Goal: Task Accomplishment & Management: Complete application form

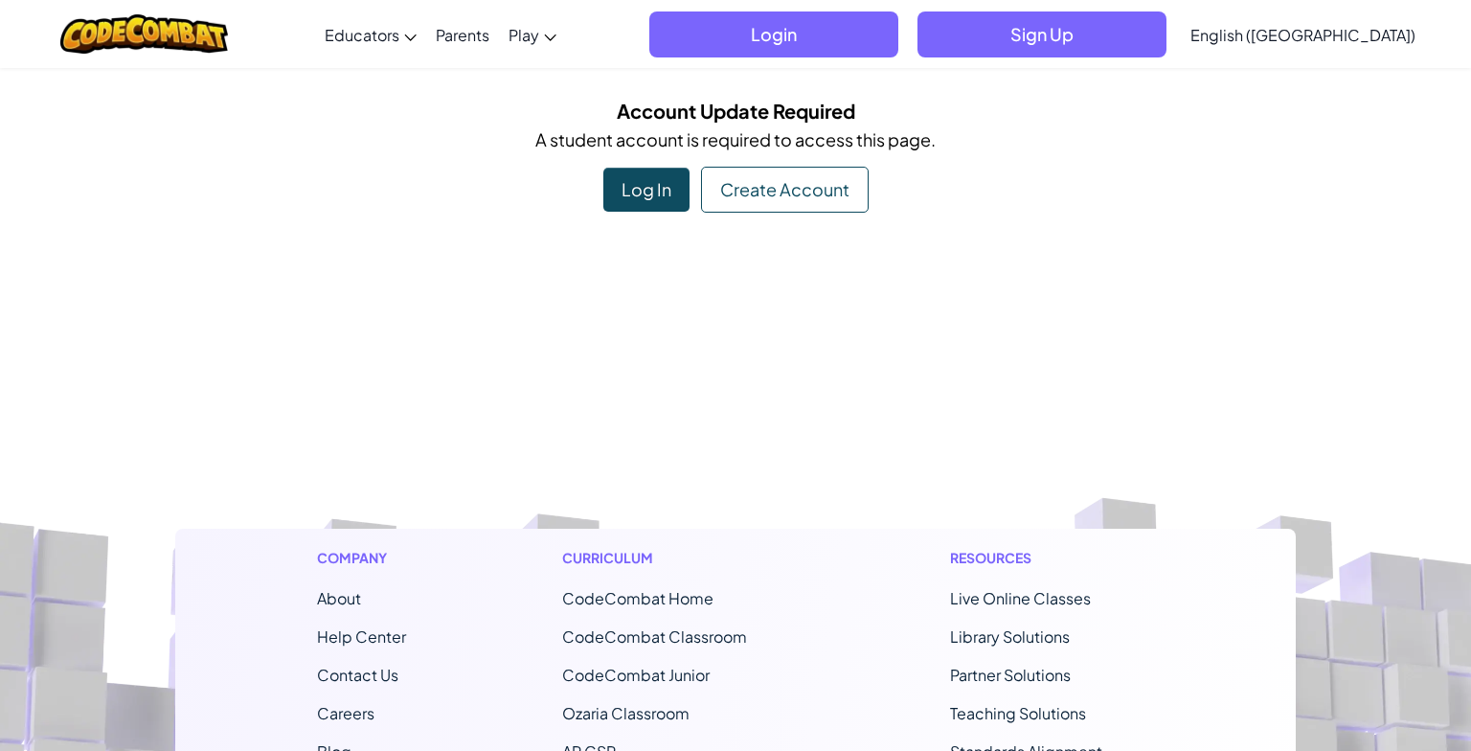
click at [362, 439] on footer "Company About Help Center Contact Us Careers Blog Podcast Curriculum CodeCombat…" at bounding box center [735, 759] width 1471 height 1037
click at [659, 226] on div "Toggle navigation Educators Create Free Account School & District Solutions Tea…" at bounding box center [735, 639] width 1471 height 1279
click at [653, 192] on div "Log In" at bounding box center [646, 190] width 86 height 44
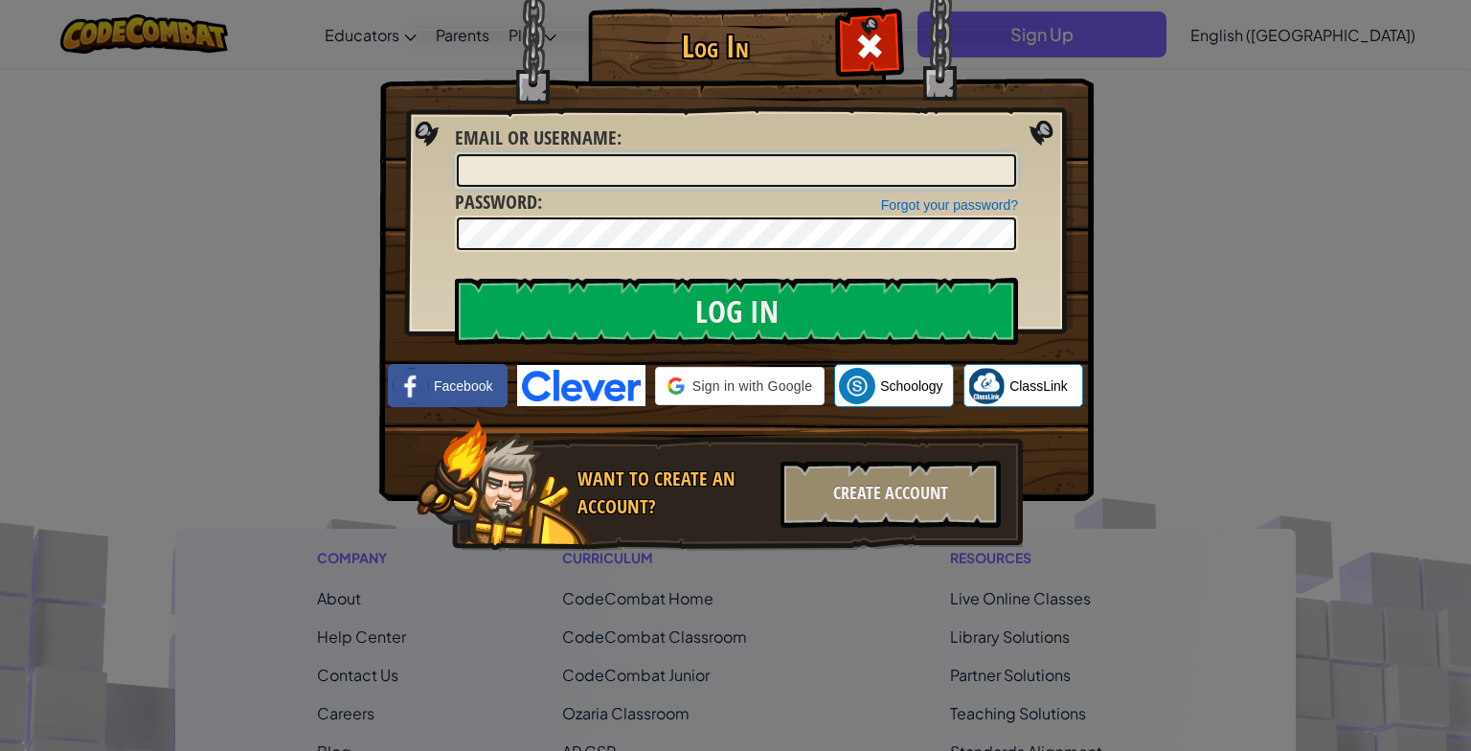
type input "s"
type input "Aisha"
click at [617, 253] on img at bounding box center [736, 222] width 715 height 558
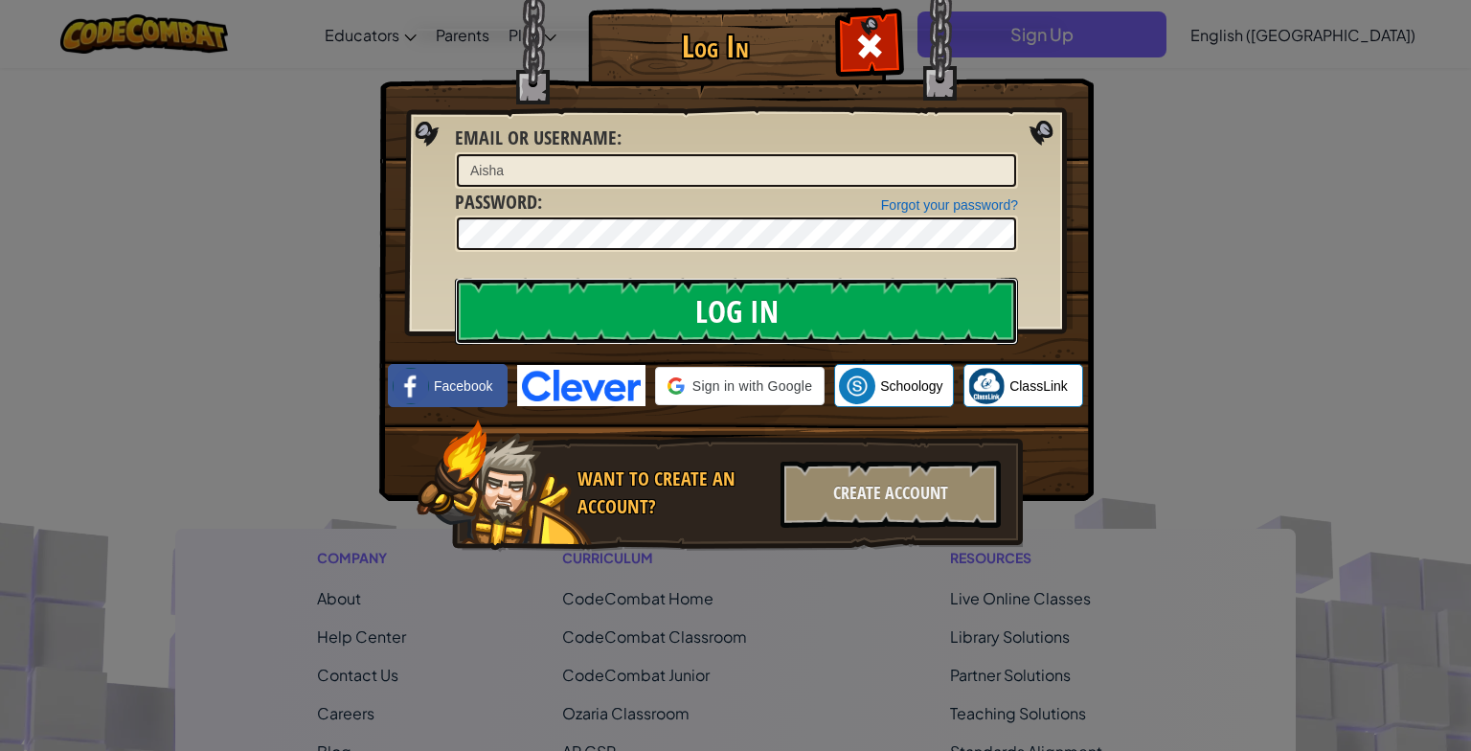
click at [725, 286] on input "Log In" at bounding box center [736, 311] width 563 height 67
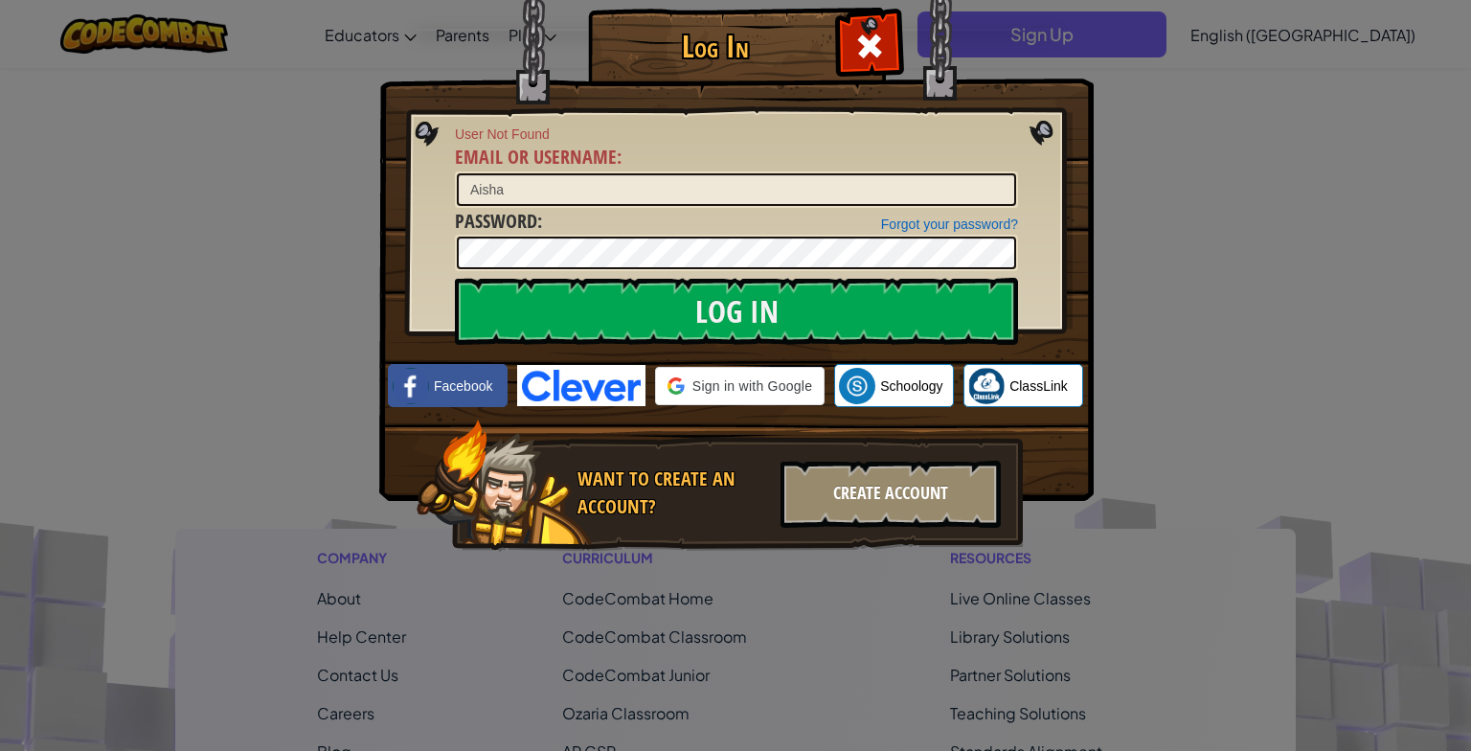
click at [852, 481] on div "Create Account" at bounding box center [891, 494] width 220 height 67
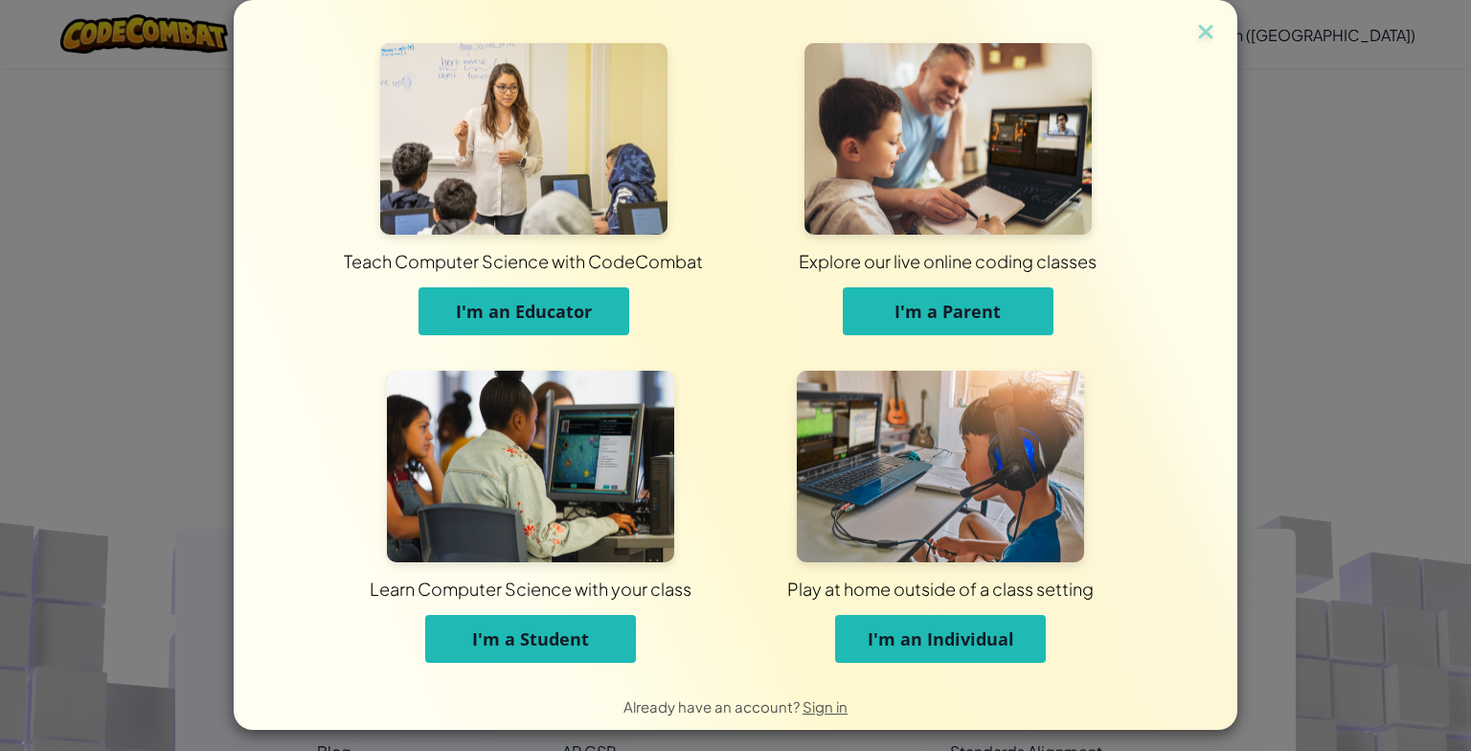
click at [472, 634] on span "I'm a Student" at bounding box center [530, 638] width 117 height 23
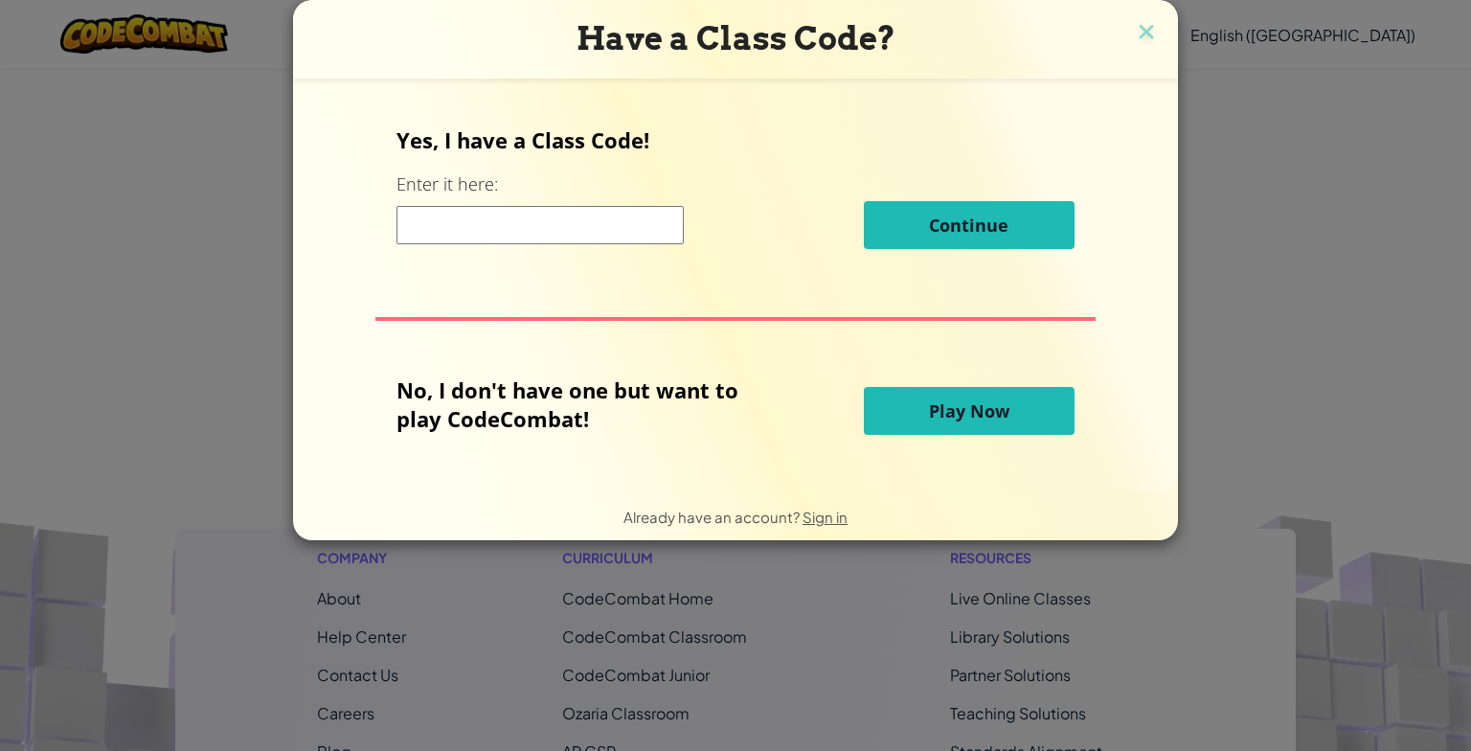
click at [547, 270] on div "Yes, I have a Class Code! Enter it here: Continue No, I don't have one but want…" at bounding box center [735, 286] width 847 height 376
click at [312, 394] on div "Yes, I have a Class Code! Enter it here: Continue No, I don't have one but want…" at bounding box center [735, 286] width 847 height 376
drag, startPoint x: 356, startPoint y: 385, endPoint x: 374, endPoint y: 377, distance: 18.9
click at [374, 377] on div "Yes, I have a Class Code! Enter it here: Continue No, I don't have one but want…" at bounding box center [735, 286] width 847 height 376
click at [1075, 428] on button "Play Now" at bounding box center [969, 411] width 211 height 48
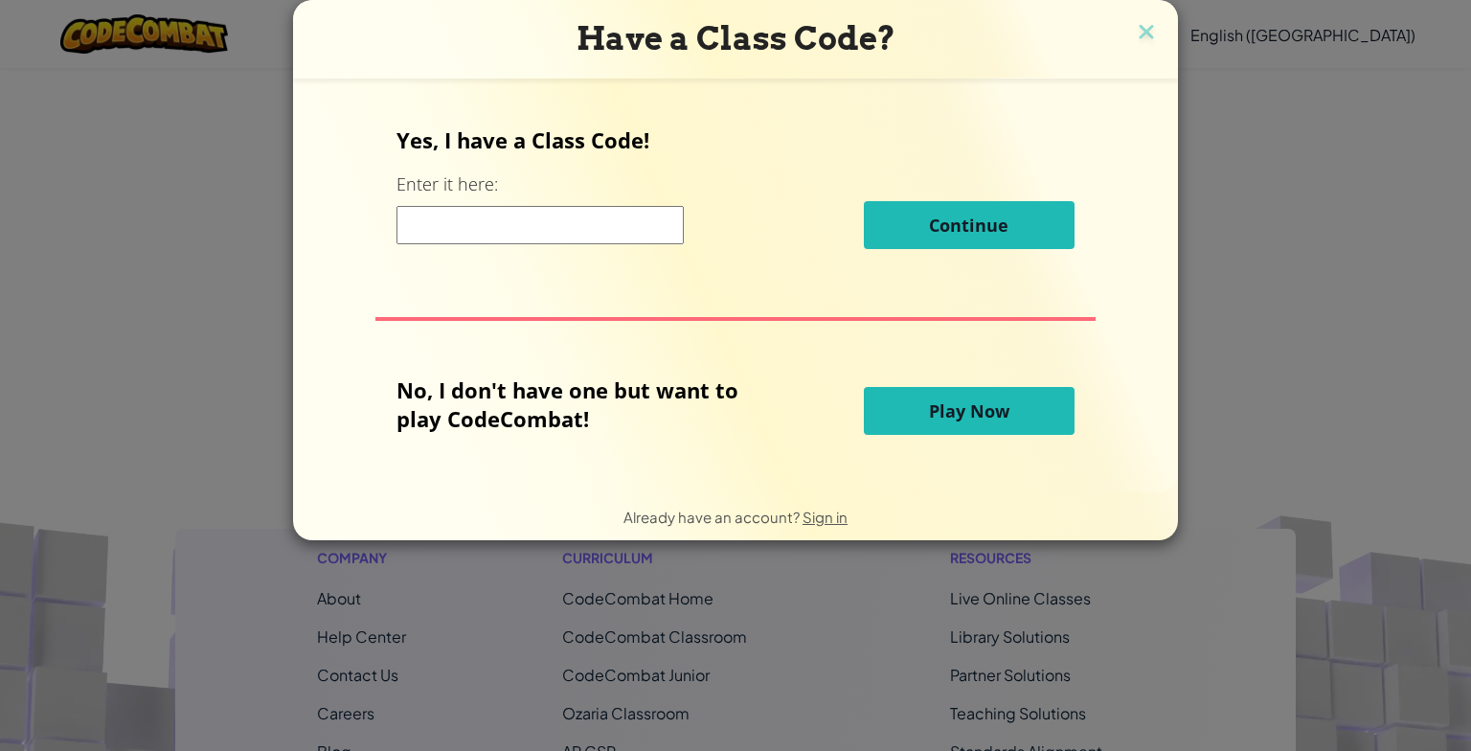
click at [1075, 401] on button "Play Now" at bounding box center [969, 411] width 211 height 48
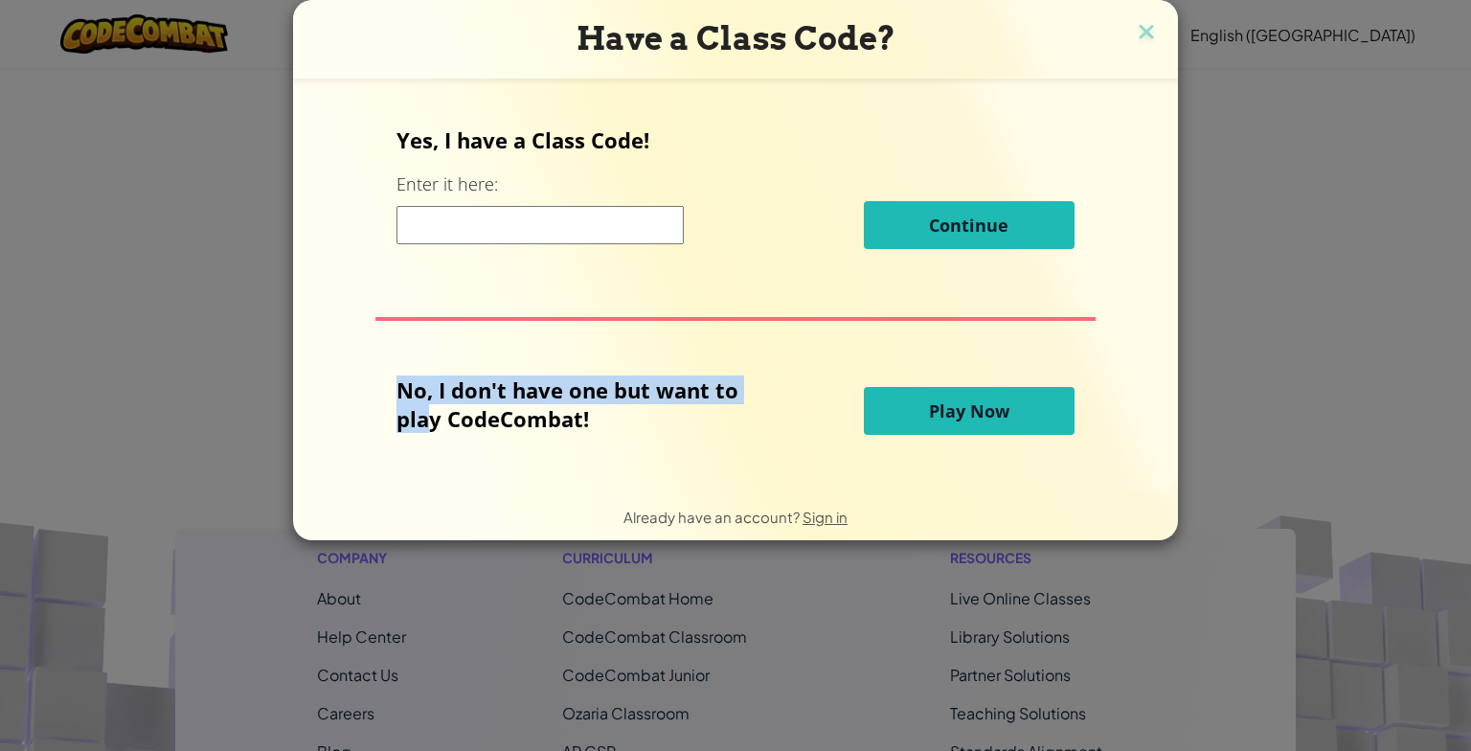
drag, startPoint x: 170, startPoint y: 400, endPoint x: 547, endPoint y: 416, distance: 377.7
click at [542, 414] on p "No, I don't have one but want to play CodeCombat!" at bounding box center [582, 404] width 371 height 57
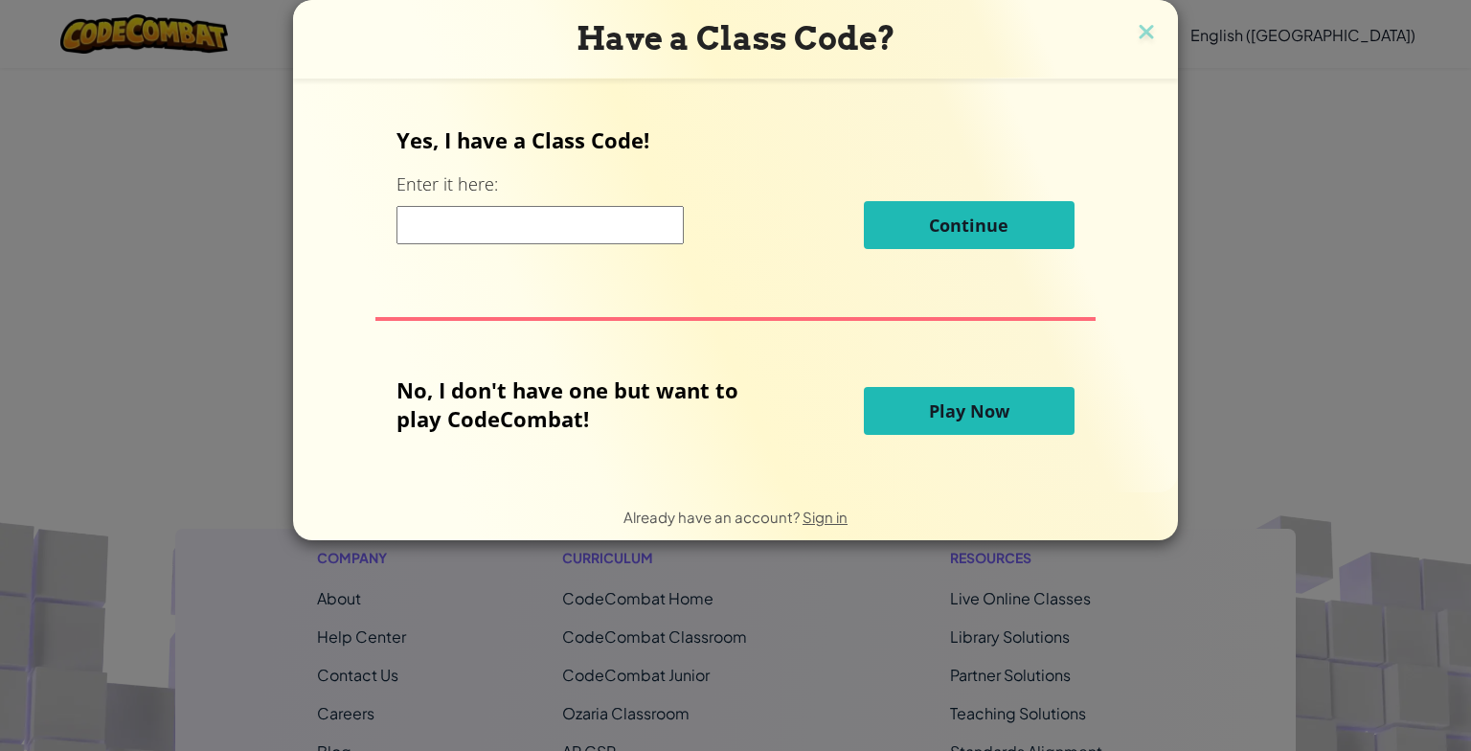
drag, startPoint x: 557, startPoint y: 418, endPoint x: 571, endPoint y: 432, distance: 20.3
click at [563, 418] on p "No, I don't have one but want to play CodeCombat!" at bounding box center [582, 404] width 371 height 57
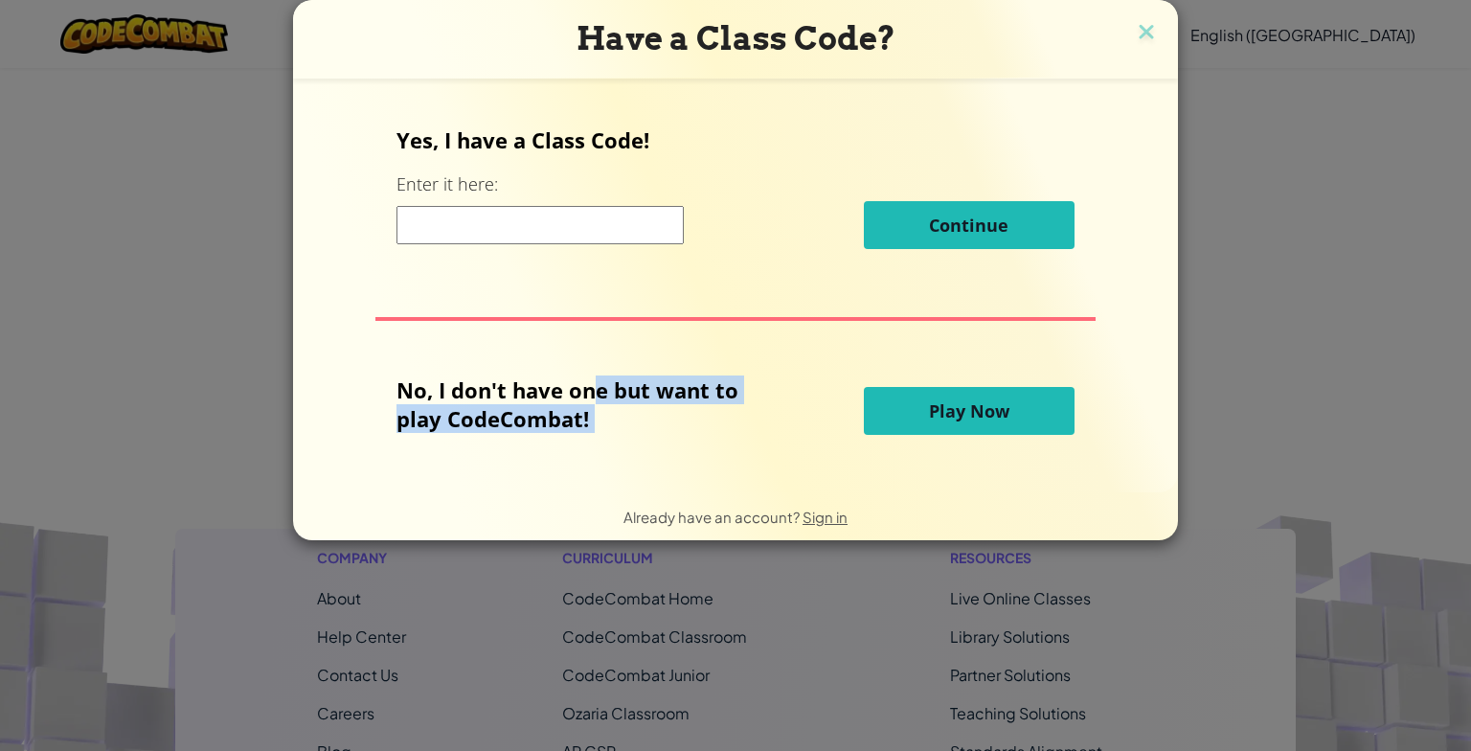
drag, startPoint x: 354, startPoint y: 467, endPoint x: 360, endPoint y: 438, distance: 29.3
click at [358, 412] on div "Yes, I have a Class Code! Enter it here: Continue No, I don't have one but want…" at bounding box center [735, 286] width 847 height 376
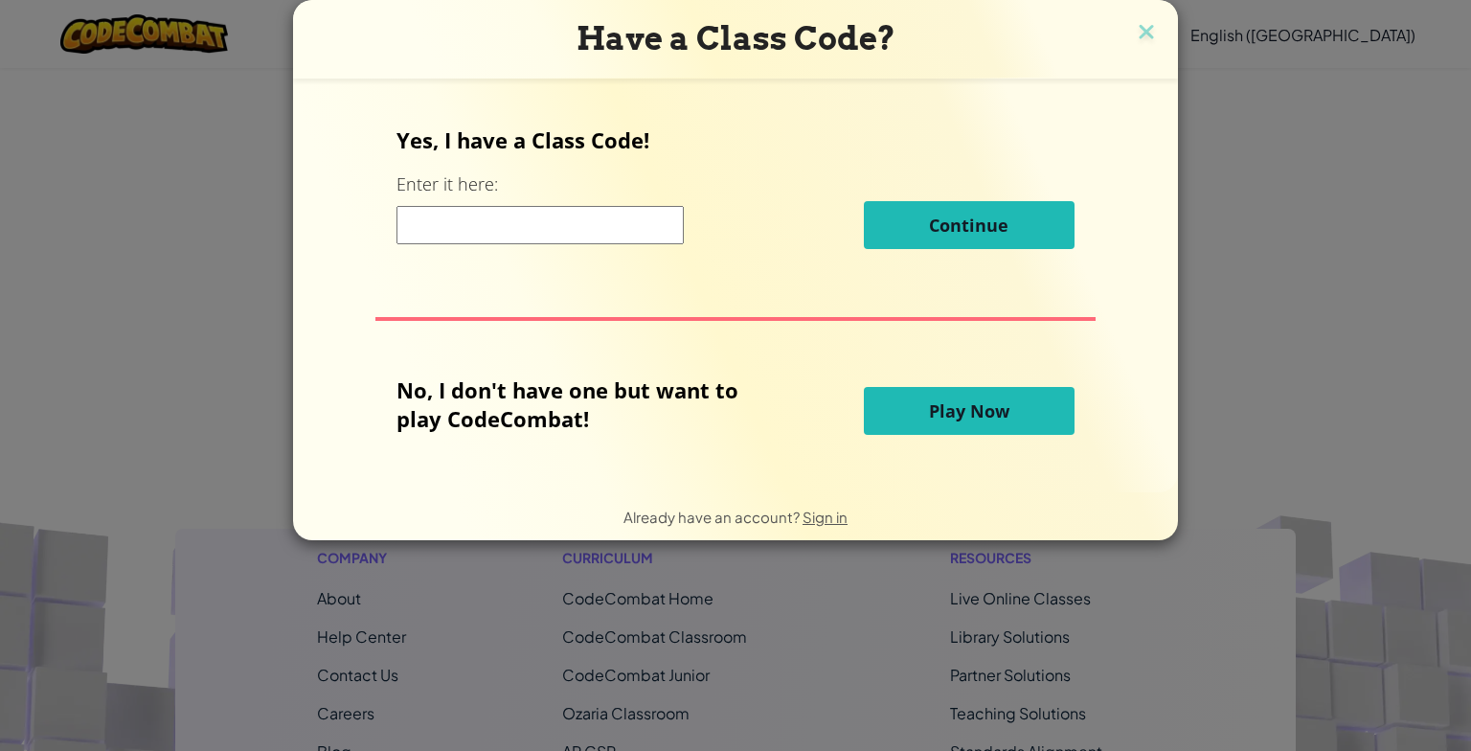
click at [761, 519] on span "Already have an account?" at bounding box center [713, 517] width 179 height 18
drag, startPoint x: 350, startPoint y: 265, endPoint x: 354, endPoint y: 274, distance: 9.9
click at [350, 265] on div "Yes, I have a Class Code! Enter it here: Continue No, I don't have one but want…" at bounding box center [735, 286] width 847 height 376
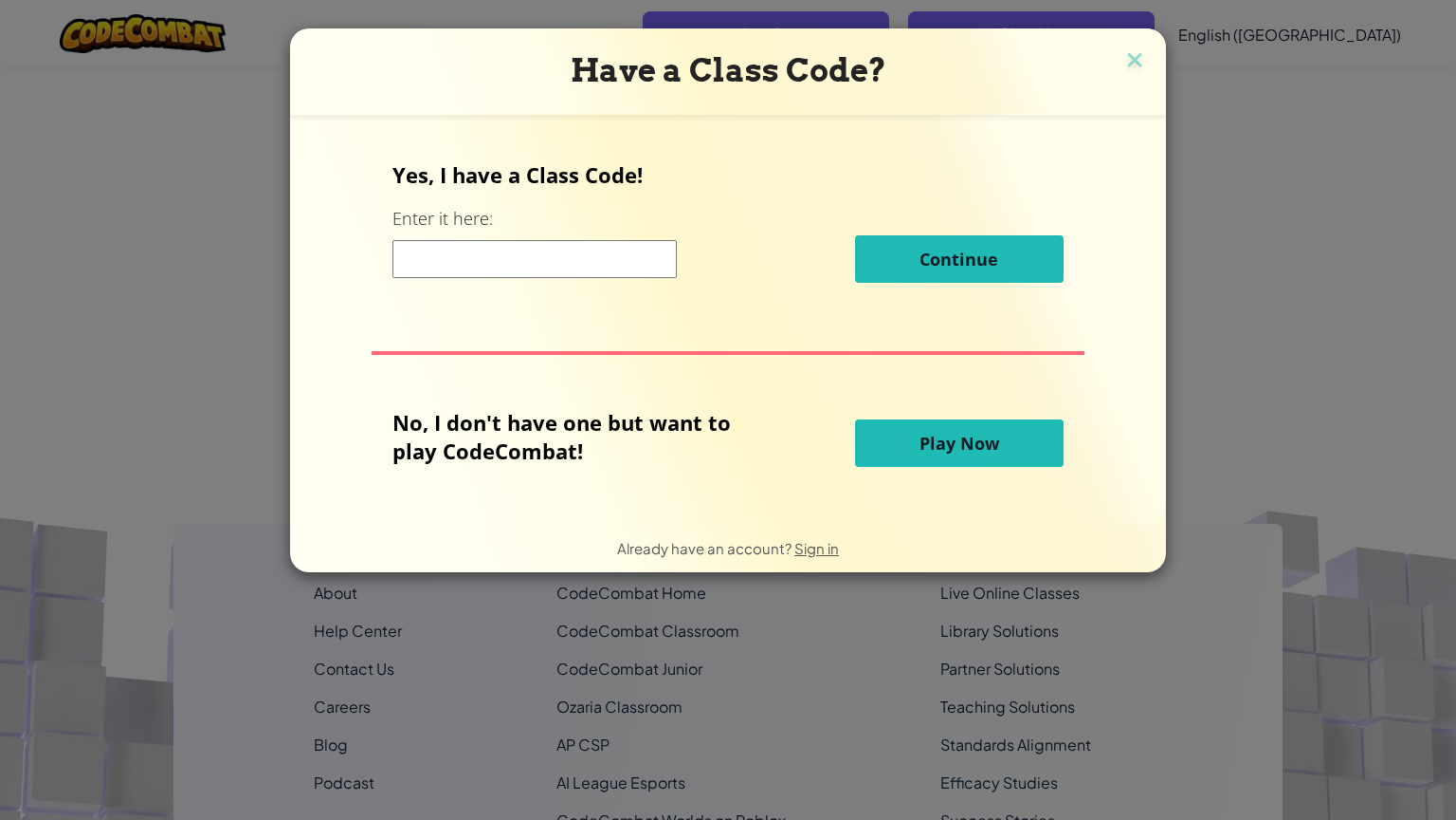
click at [708, 240] on div "Continue" at bounding box center [728, 259] width 670 height 48
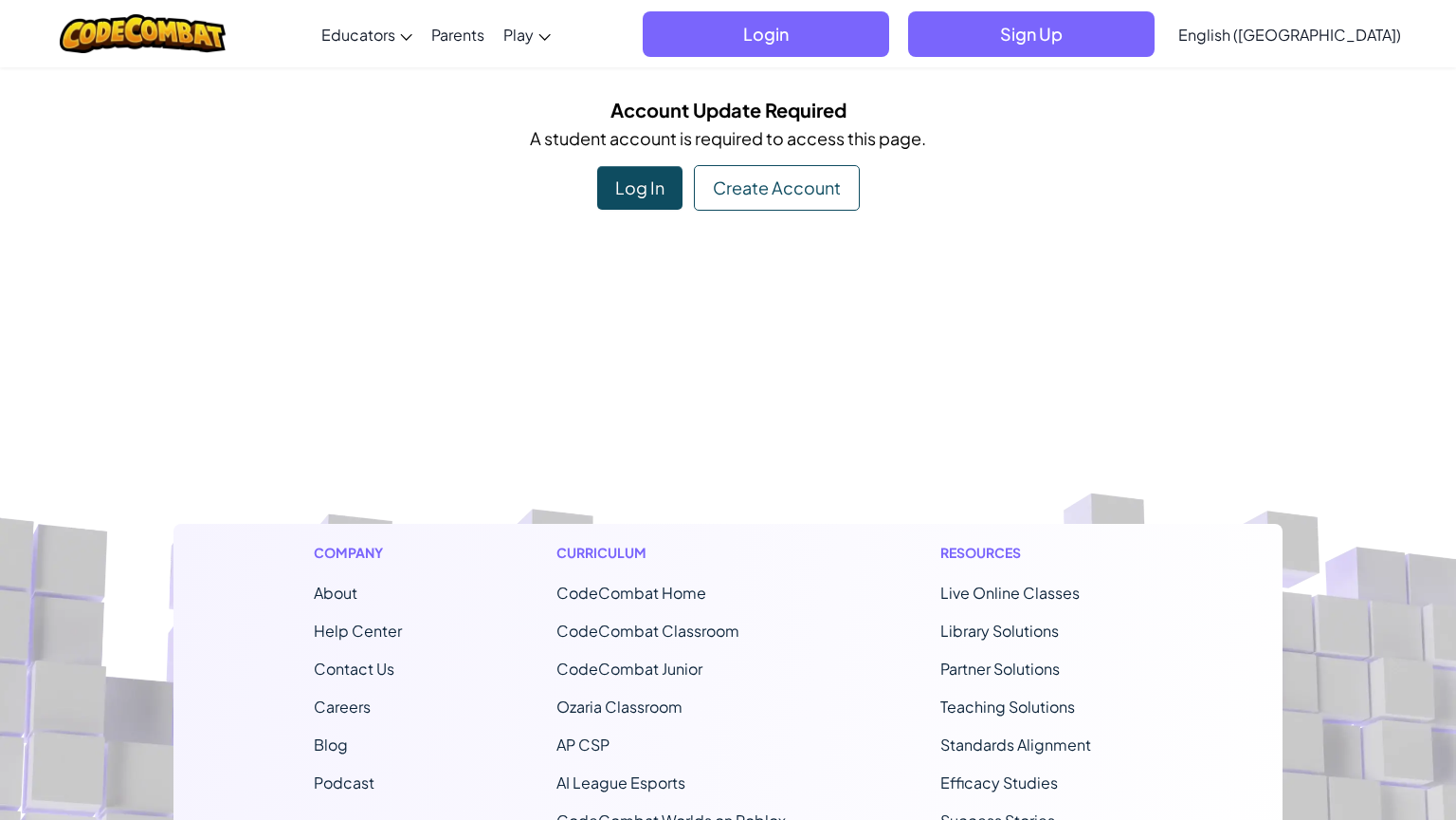
drag, startPoint x: 1071, startPoint y: 10, endPoint x: 575, endPoint y: 295, distance: 572.0
drag, startPoint x: 572, startPoint y: 297, endPoint x: 563, endPoint y: 290, distance: 11.4
click at [567, 290] on footer "Company About Help Center Contact Us Careers Blog Podcast Curriculum CodeCombat…" at bounding box center [728, 752] width 1456 height 1027
click at [526, 309] on footer "Company About Help Center Contact Us Careers Blog Podcast Curriculum CodeCombat…" at bounding box center [728, 752] width 1456 height 1027
click at [663, 177] on div "Log In" at bounding box center [639, 188] width 85 height 44
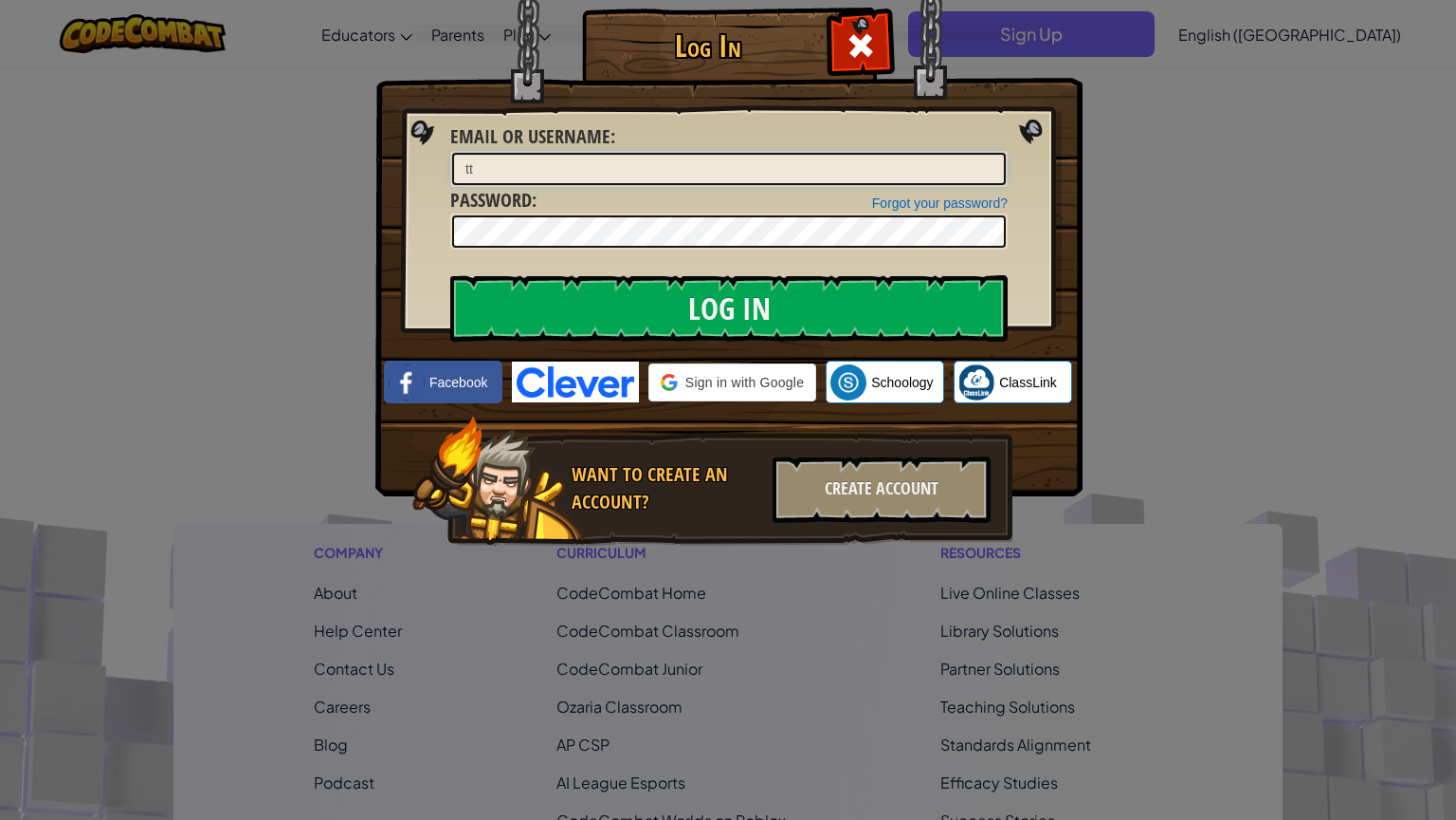
type input "t"
type input "[PERSON_NAME]"
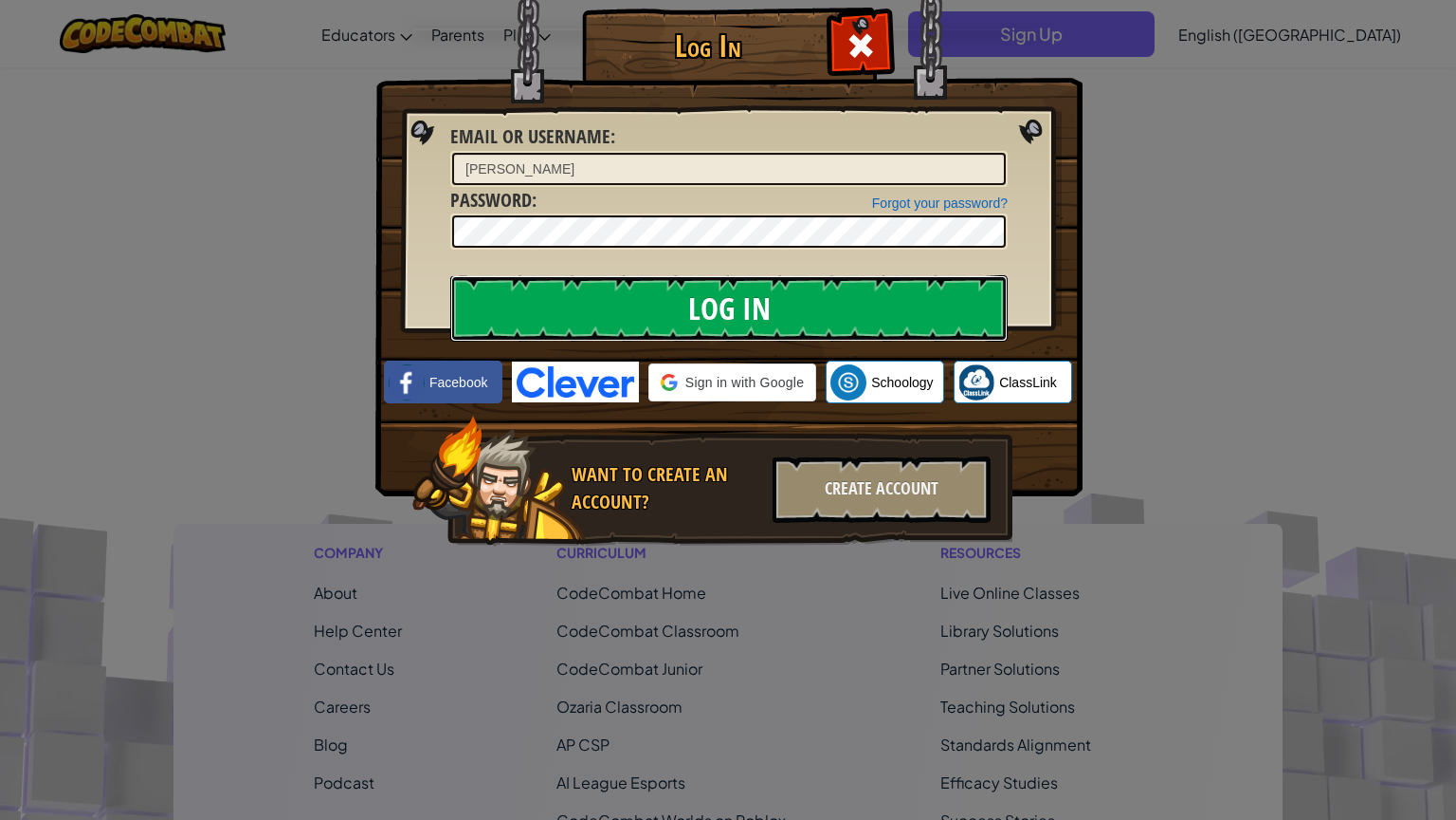
click at [540, 308] on input "Log In" at bounding box center [728, 308] width 557 height 66
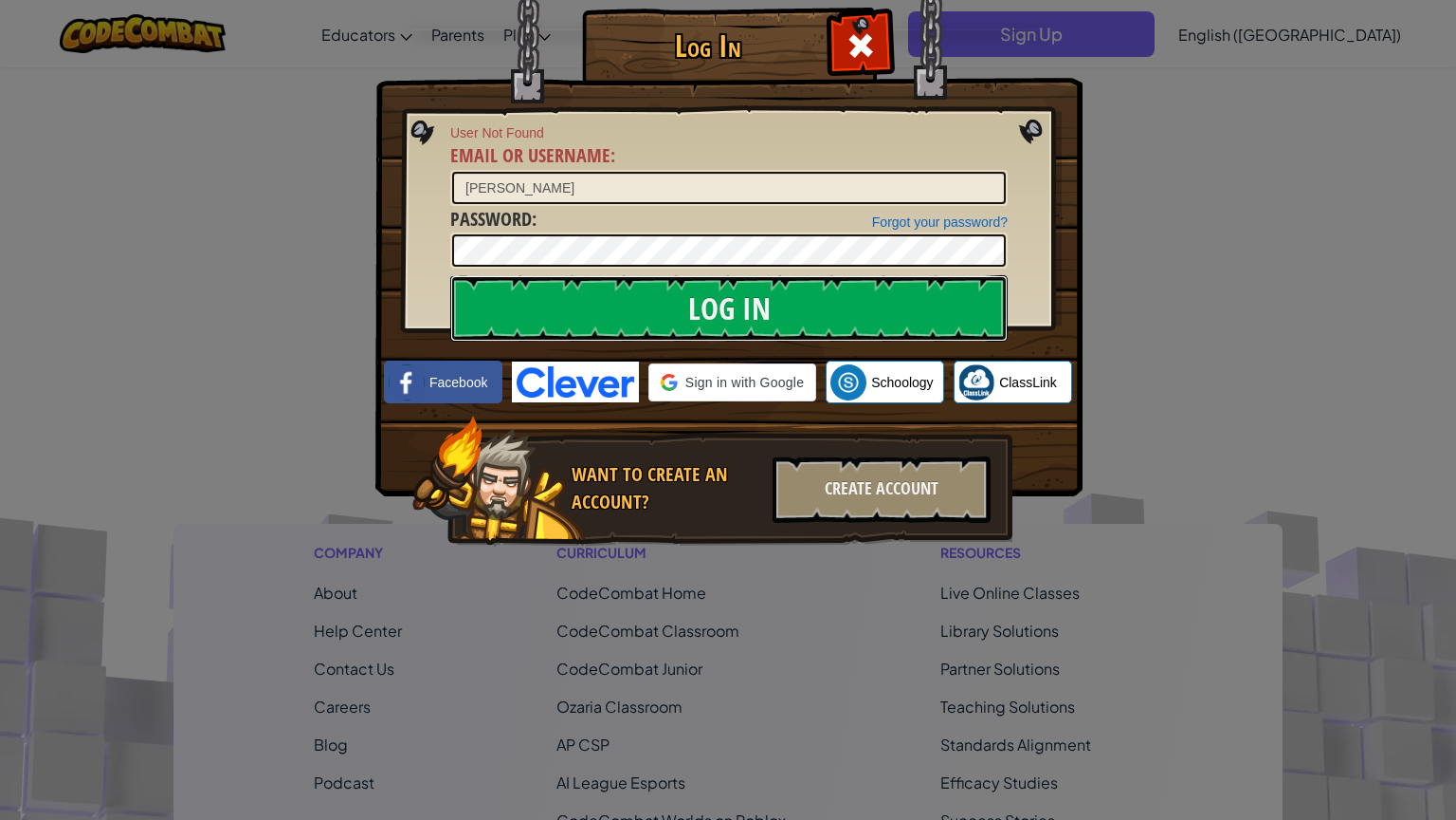
drag, startPoint x: 171, startPoint y: 392, endPoint x: 66, endPoint y: 604, distance: 236.6
